Goal: Information Seeking & Learning: Learn about a topic

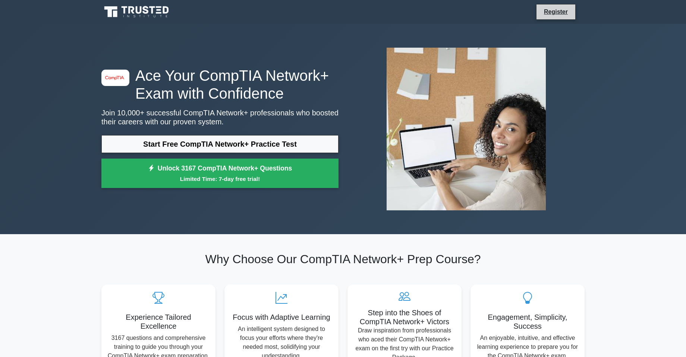
drag, startPoint x: 0, startPoint y: 0, endPoint x: 575, endPoint y: 8, distance: 574.6
click at [575, 8] on li "Register" at bounding box center [555, 12] width 39 height 16
click at [572, 8] on link "Register" at bounding box center [555, 11] width 33 height 9
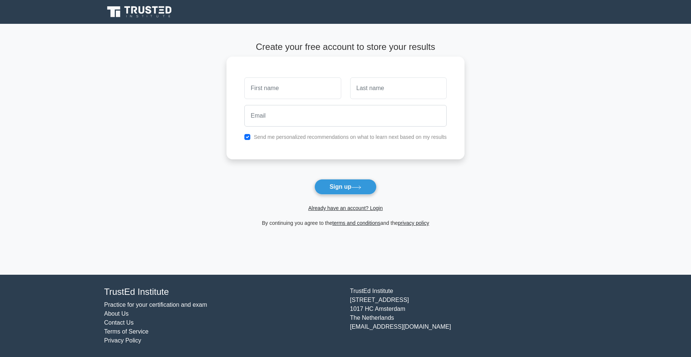
click at [276, 80] on input "text" at bounding box center [292, 89] width 97 height 22
click at [281, 90] on input "text" at bounding box center [292, 89] width 97 height 22
type input "Jason"
click at [378, 92] on input "text" at bounding box center [398, 89] width 97 height 22
click at [341, 208] on link "Already have an account? Login" at bounding box center [345, 208] width 75 height 6
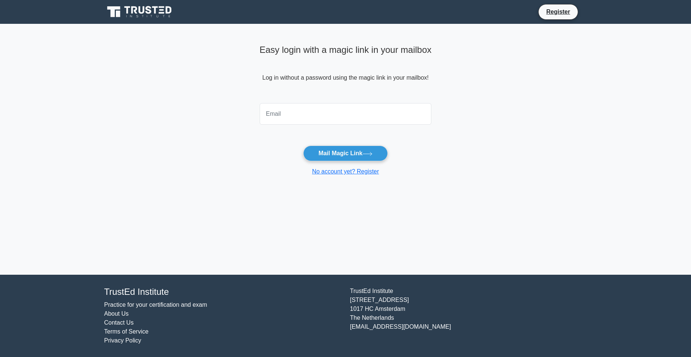
click at [283, 118] on input "email" at bounding box center [346, 114] width 172 height 22
type input "[EMAIL_ADDRESS][DOMAIN_NAME]"
click at [340, 150] on button "Mail Magic Link" at bounding box center [345, 154] width 85 height 16
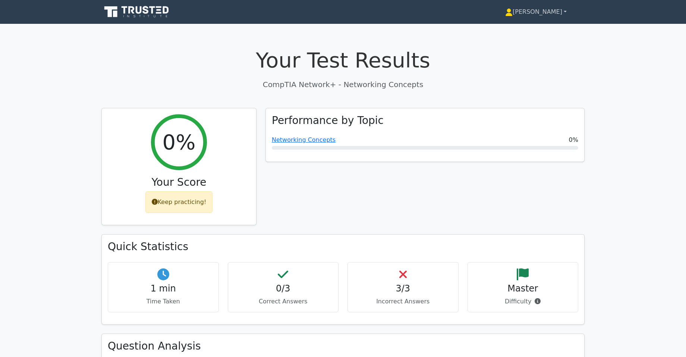
click at [550, 15] on link "[PERSON_NAME]" at bounding box center [535, 11] width 97 height 15
click at [262, 16] on div "[PERSON_NAME] Profile Settings Profile Settings [PERSON_NAME] Profile Settings" at bounding box center [381, 11] width 405 height 15
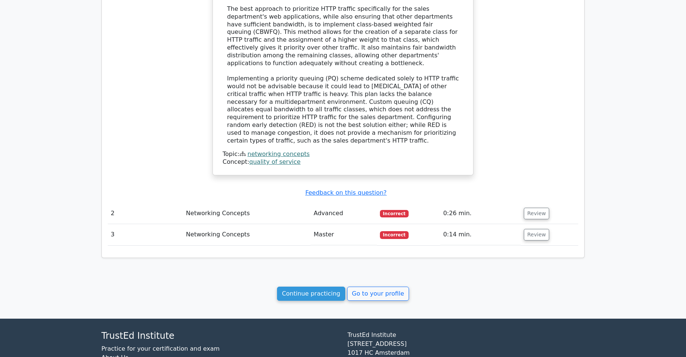
scroll to position [621, 0]
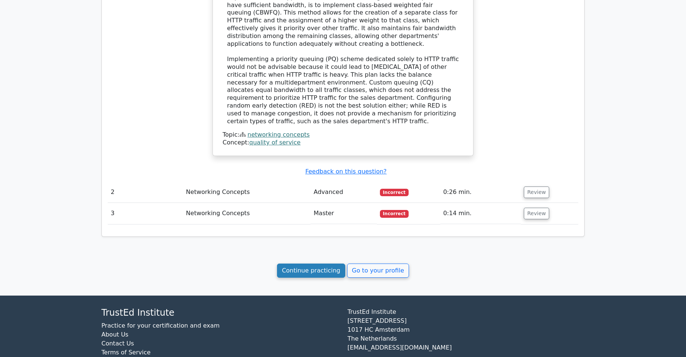
click at [320, 264] on link "Continue practicing" at bounding box center [311, 271] width 68 height 14
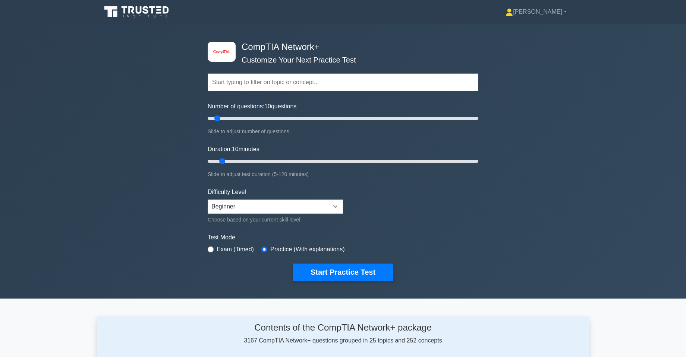
click at [262, 82] on input "text" at bounding box center [343, 82] width 271 height 18
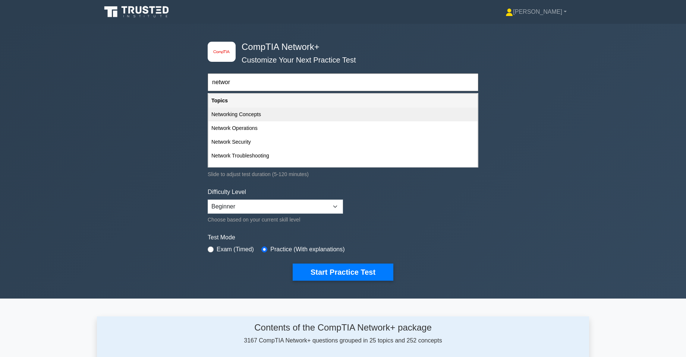
click at [255, 110] on div "Networking Concepts" at bounding box center [342, 115] width 269 height 14
type input "Networking Concepts"
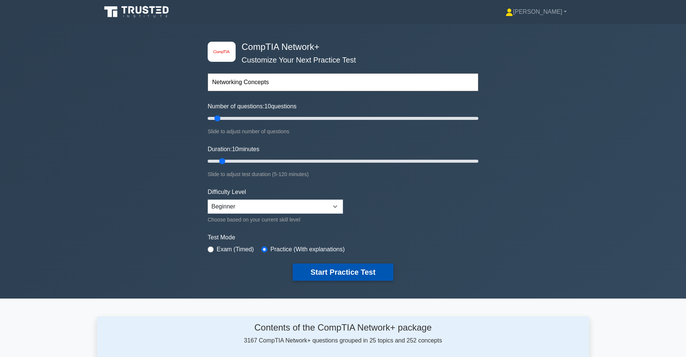
click at [317, 267] on button "Start Practice Test" at bounding box center [343, 272] width 101 height 17
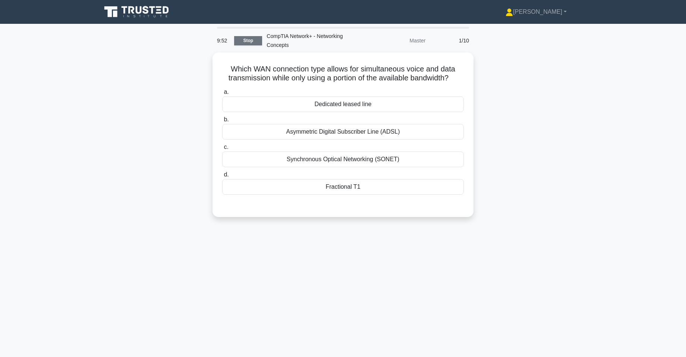
click at [254, 41] on link "Stop" at bounding box center [248, 40] width 28 height 9
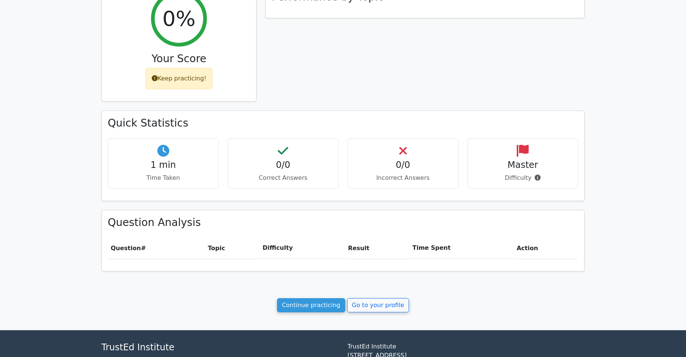
scroll to position [185, 0]
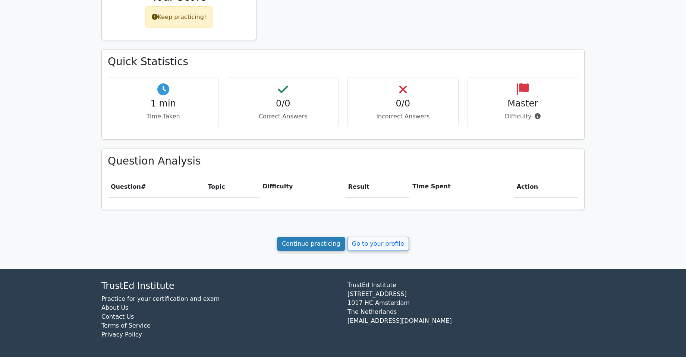
click at [330, 240] on link "Continue practicing" at bounding box center [311, 244] width 68 height 14
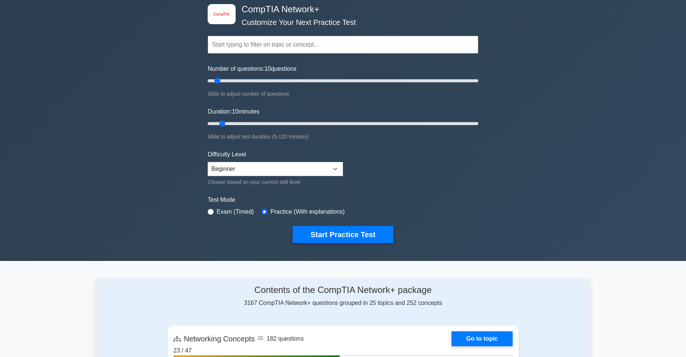
scroll to position [37, 0]
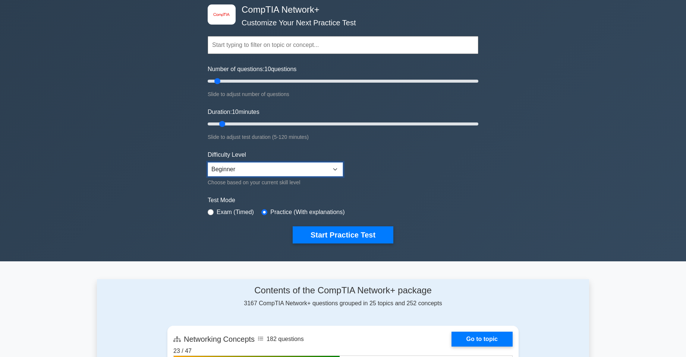
click at [280, 170] on select "Beginner Intermediate Expert" at bounding box center [275, 169] width 135 height 14
click at [208, 162] on select "Beginner Intermediate Expert" at bounding box center [275, 169] width 135 height 14
click at [276, 167] on select "Beginner Intermediate Expert" at bounding box center [275, 169] width 135 height 14
select select "beginner"
click at [208, 162] on select "Beginner Intermediate Expert" at bounding box center [275, 169] width 135 height 14
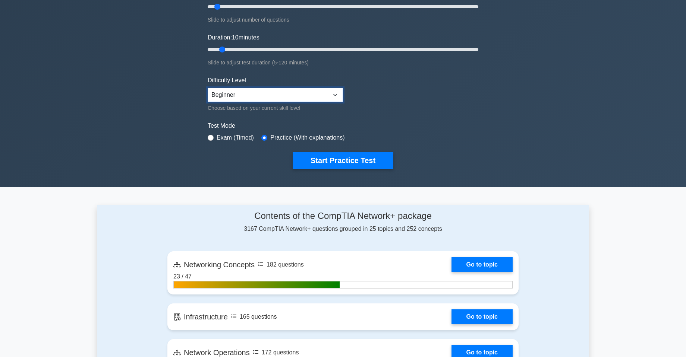
scroll to position [0, 0]
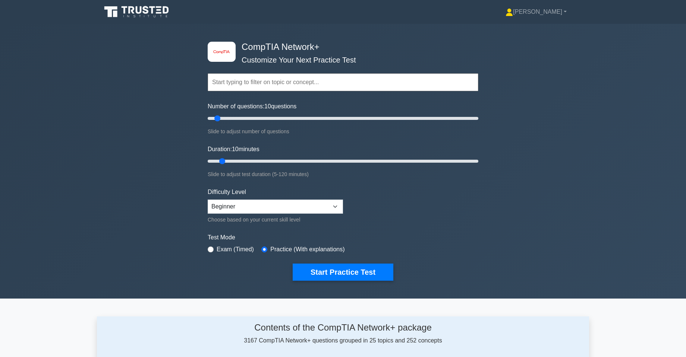
click at [275, 84] on input "text" at bounding box center [343, 82] width 271 height 18
